Goal: Task Accomplishment & Management: Complete application form

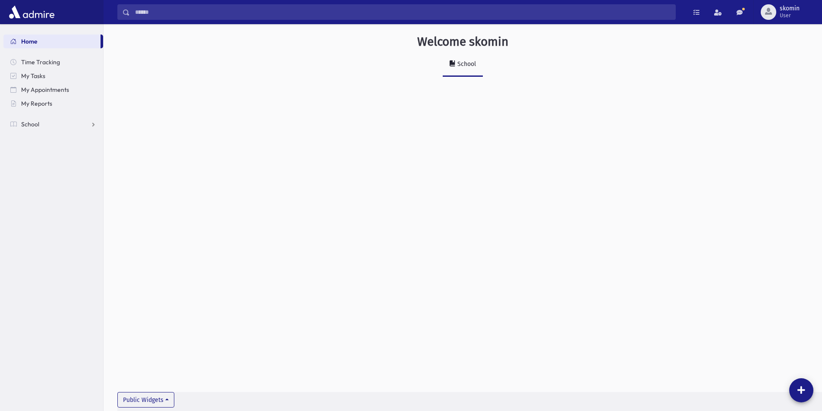
drag, startPoint x: 40, startPoint y: 113, endPoint x: 31, endPoint y: 125, distance: 13.9
click at [40, 114] on ul "Home Time Tracking My Tasks My Appointments My Reports School School Students A…" at bounding box center [53, 83] width 100 height 97
click at [31, 125] on span "School" at bounding box center [30, 124] width 18 height 8
click at [38, 147] on link "Attendance" at bounding box center [53, 152] width 100 height 14
click at [37, 162] on span "Entry" at bounding box center [40, 166] width 15 height 8
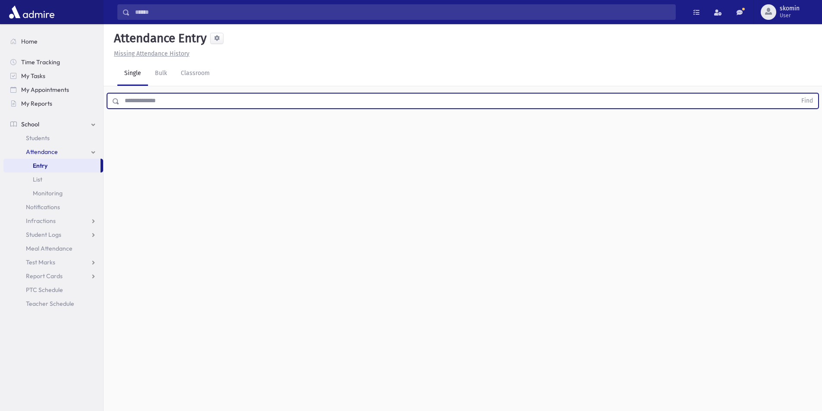
click at [168, 99] on input "text" at bounding box center [458, 101] width 677 height 16
click at [796, 94] on button "Find" at bounding box center [807, 101] width 22 height 15
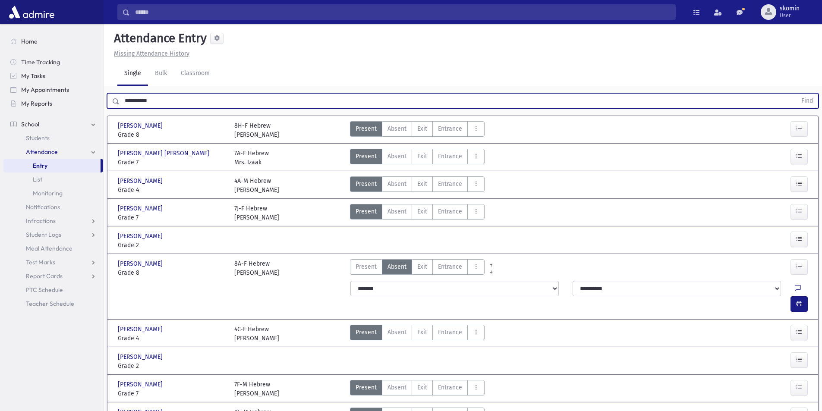
drag, startPoint x: 828, startPoint y: 172, endPoint x: 103, endPoint y: 98, distance: 728.7
click at [103, 98] on div "Search Results Students" at bounding box center [411, 341] width 822 height 682
click at [796, 94] on button "Find" at bounding box center [807, 101] width 22 height 15
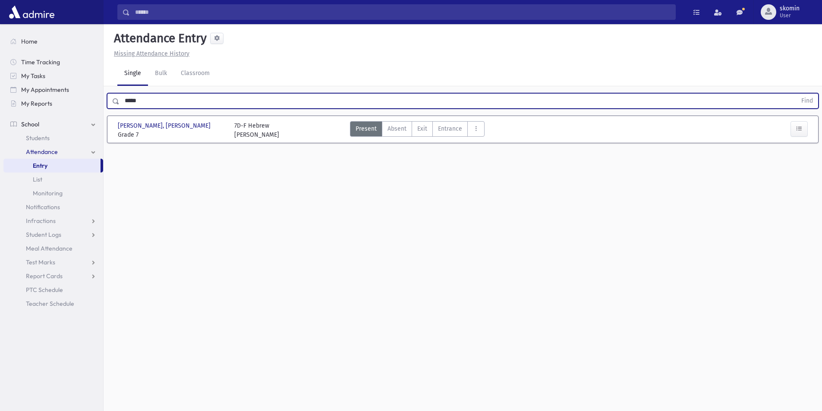
drag, startPoint x: 151, startPoint y: 103, endPoint x: 0, endPoint y: 107, distance: 151.1
click at [0, 107] on div "Search Results Students" at bounding box center [411, 215] width 822 height 431
click at [796, 94] on button "Find" at bounding box center [807, 101] width 22 height 15
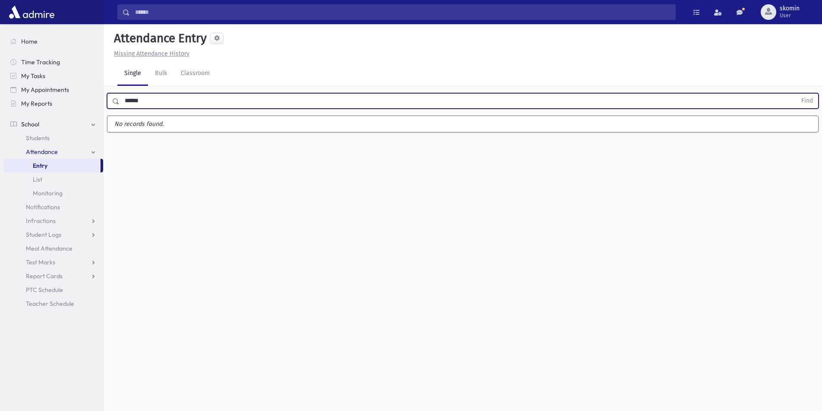
click at [796, 94] on button "Find" at bounding box center [807, 101] width 22 height 15
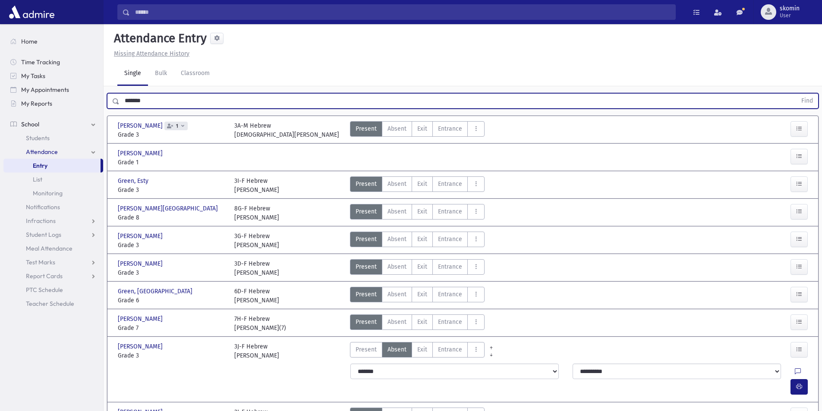
click at [796, 94] on button "Find" at bounding box center [807, 101] width 22 height 15
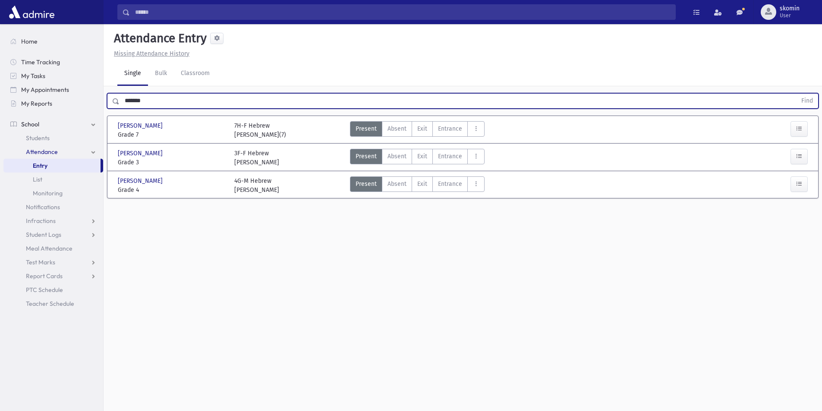
click at [128, 103] on input "*******" at bounding box center [458, 101] width 677 height 16
click at [796, 94] on button "Find" at bounding box center [807, 101] width 22 height 15
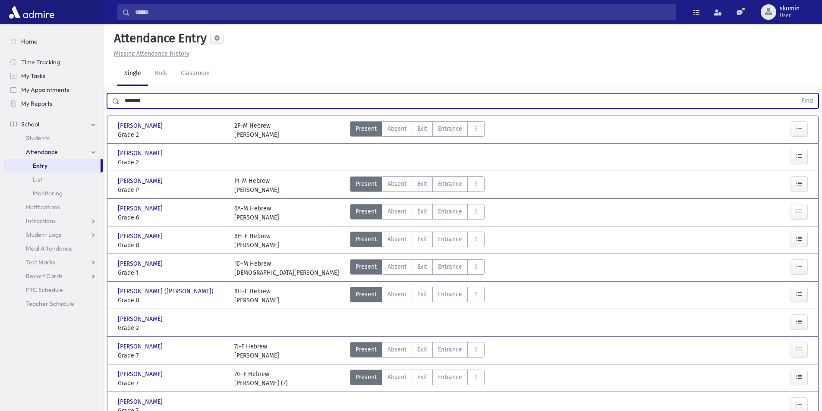
click at [796, 94] on button "Find" at bounding box center [807, 101] width 22 height 15
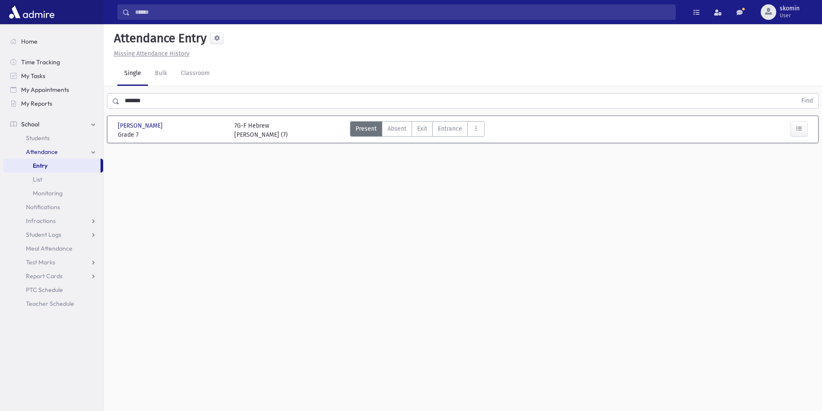
drag, startPoint x: 152, startPoint y: 109, endPoint x: 120, endPoint y: 104, distance: 33.2
click at [118, 104] on div "******* Find" at bounding box center [463, 99] width 718 height 26
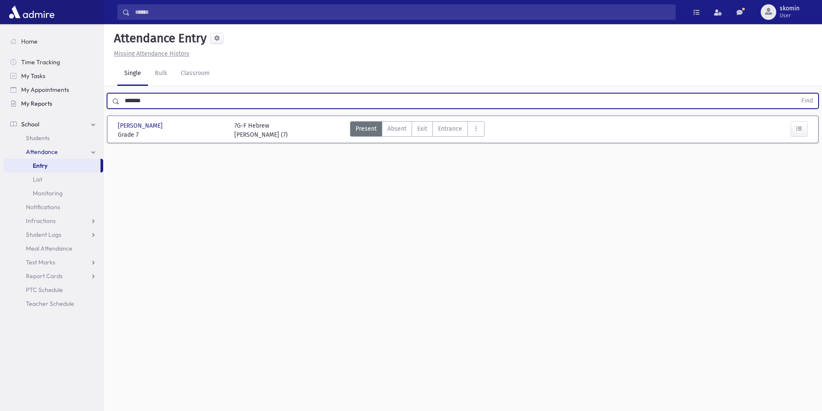
drag, startPoint x: 154, startPoint y: 102, endPoint x: 81, endPoint y: 102, distance: 72.9
click at [81, 102] on div "Search Results Students" at bounding box center [411, 215] width 822 height 431
click at [796, 94] on button "Find" at bounding box center [807, 101] width 22 height 15
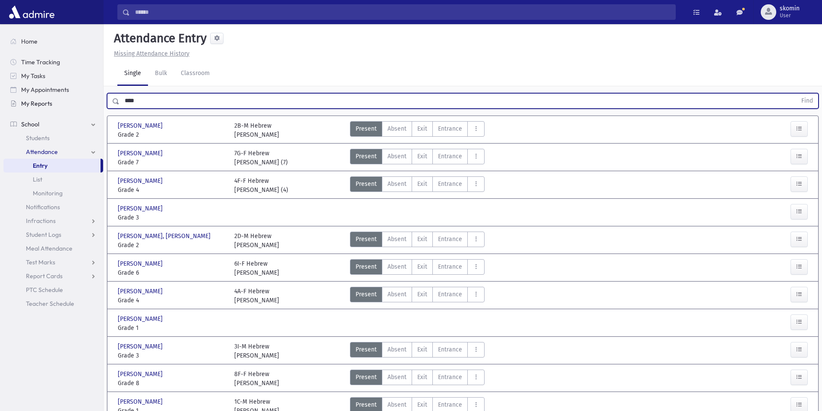
drag, startPoint x: 151, startPoint y: 106, endPoint x: 50, endPoint y: 97, distance: 101.8
click at [59, 98] on div "Search Results Students" at bounding box center [411, 225] width 822 height 451
click at [796, 94] on button "Find" at bounding box center [807, 101] width 22 height 15
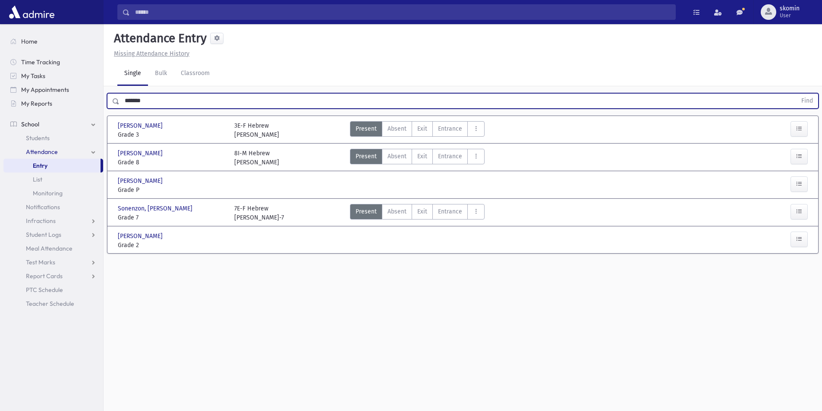
drag, startPoint x: 149, startPoint y: 99, endPoint x: 0, endPoint y: 56, distance: 155.5
click at [0, 56] on div "Search Results Students" at bounding box center [411, 215] width 822 height 431
click at [796, 94] on button "Find" at bounding box center [807, 101] width 22 height 15
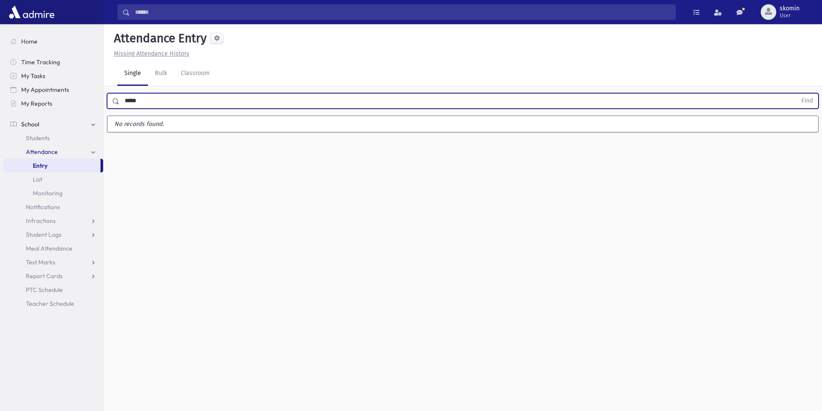
click at [796, 94] on button "Find" at bounding box center [807, 101] width 22 height 15
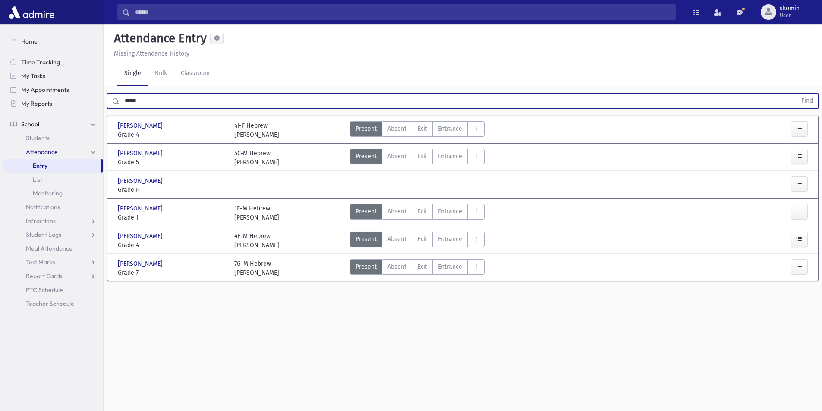
click at [164, 111] on div "***** Find" at bounding box center [463, 99] width 718 height 26
drag, startPoint x: 163, startPoint y: 107, endPoint x: 118, endPoint y: 106, distance: 44.9
click at [118, 106] on div "***** Find" at bounding box center [463, 101] width 712 height 16
click at [796, 94] on button "Find" at bounding box center [807, 101] width 22 height 15
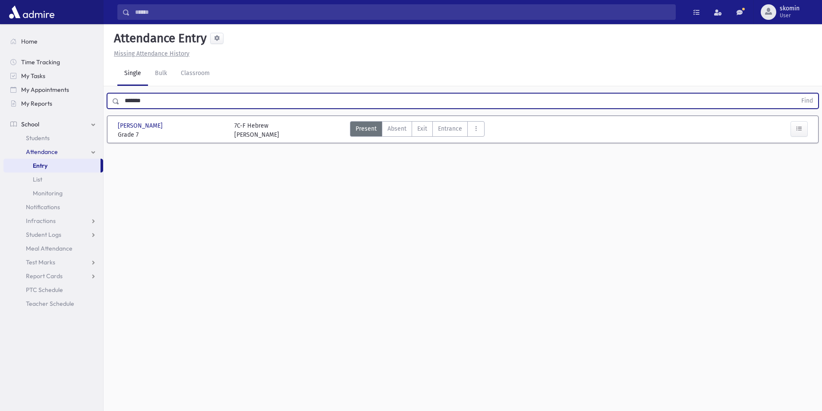
click at [146, 102] on input "*******" at bounding box center [458, 101] width 677 height 16
click at [796, 94] on button "Find" at bounding box center [807, 101] width 22 height 15
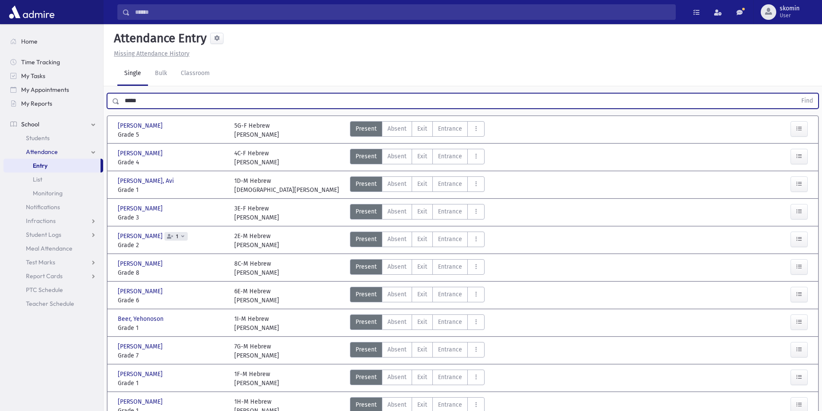
type input "*****"
click at [796, 94] on button "Find" at bounding box center [807, 101] width 22 height 15
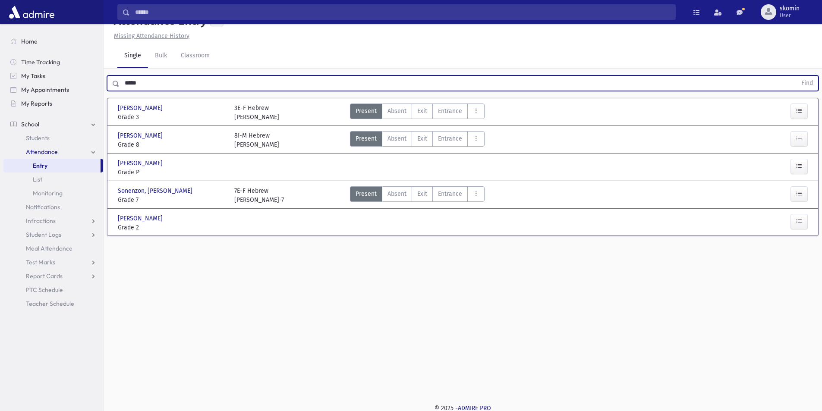
scroll to position [19, 0]
